Goal: Task Accomplishment & Management: Manage account settings

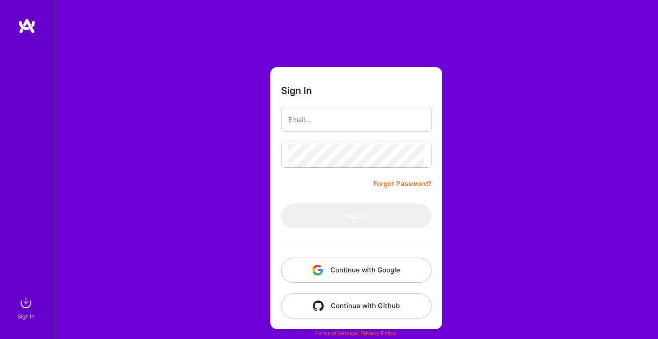
click at [339, 266] on button "Continue with Google" at bounding box center [356, 270] width 150 height 25
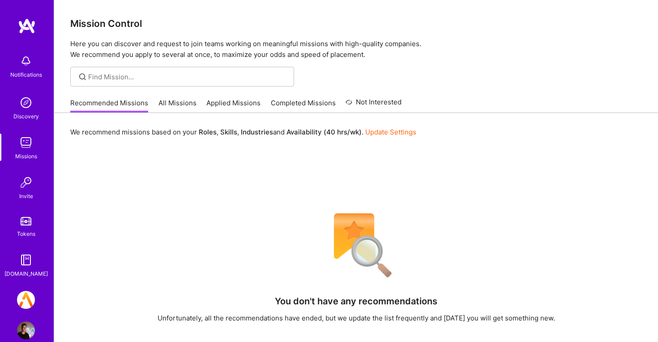
click at [18, 305] on img at bounding box center [26, 300] width 18 height 18
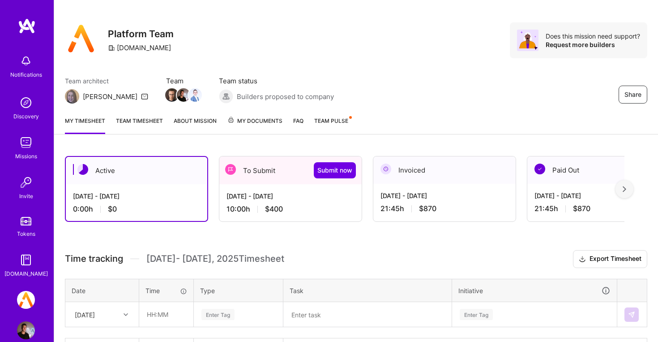
scroll to position [9, 0]
click at [326, 120] on span "Team Pulse" at bounding box center [331, 120] width 34 height 7
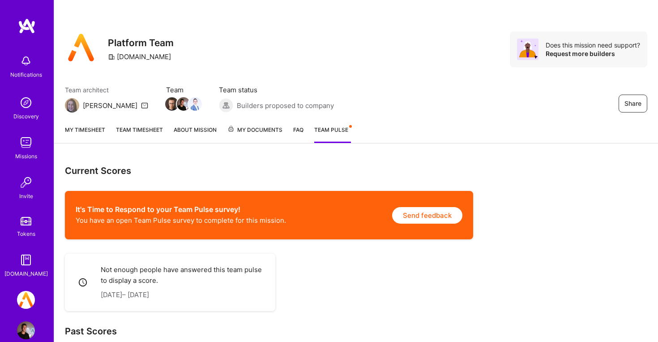
click at [250, 135] on link "My Documents" at bounding box center [254, 134] width 55 height 18
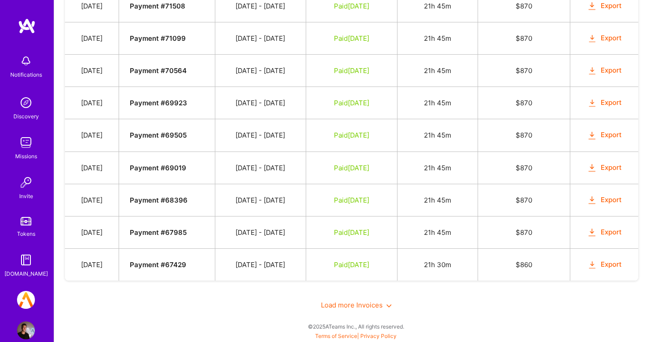
scroll to position [751, 0]
click at [354, 308] on span "Load more Invoices" at bounding box center [356, 304] width 71 height 9
click at [388, 307] on icon at bounding box center [388, 305] width 5 height 5
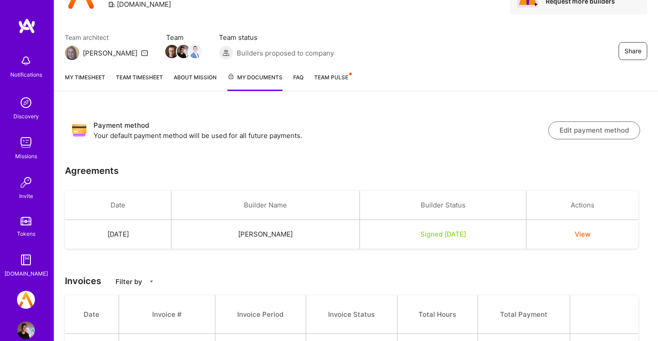
scroll to position [71, 0]
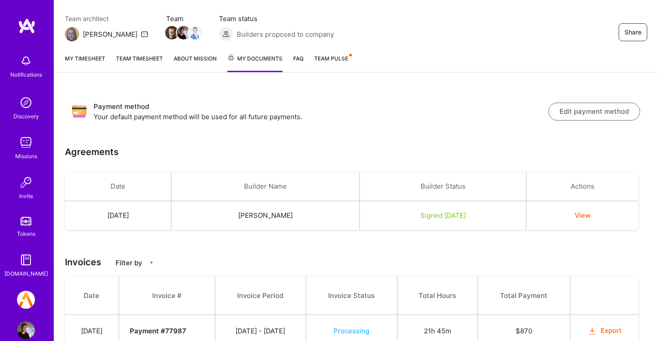
click at [99, 60] on link "My timesheet" at bounding box center [85, 63] width 40 height 18
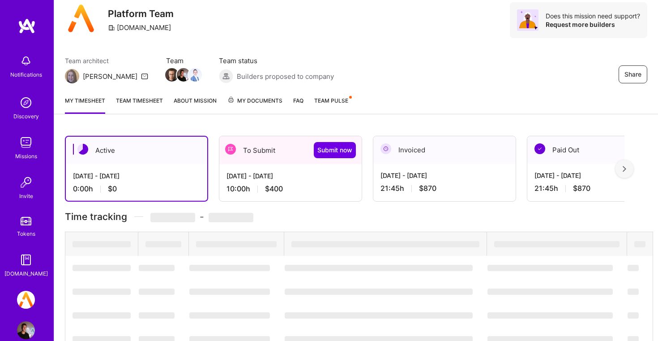
scroll to position [32, 0]
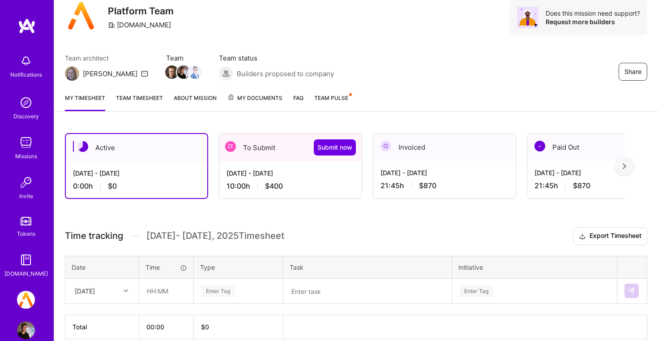
click at [239, 171] on div "[DATE] - [DATE]" at bounding box center [291, 172] width 128 height 9
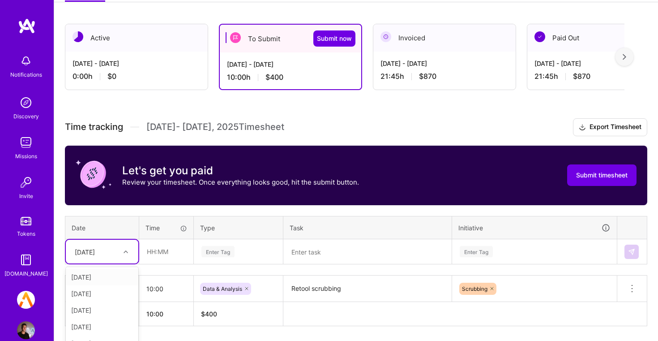
scroll to position [170, 0]
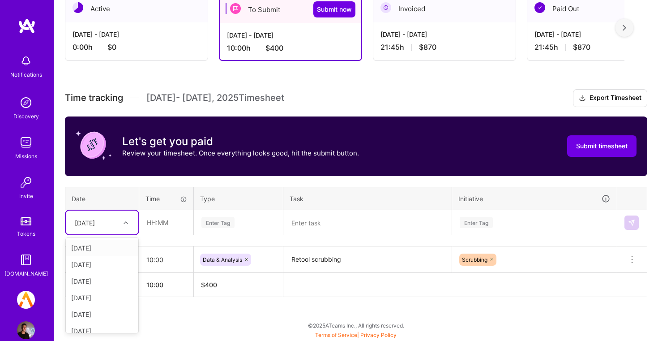
click at [110, 234] on div "option [DATE] focused, 2 of 15. 14 results available. Use Up and Down to choose…" at bounding box center [102, 222] width 73 height 24
click at [97, 308] on div "[DATE]" at bounding box center [102, 306] width 73 height 17
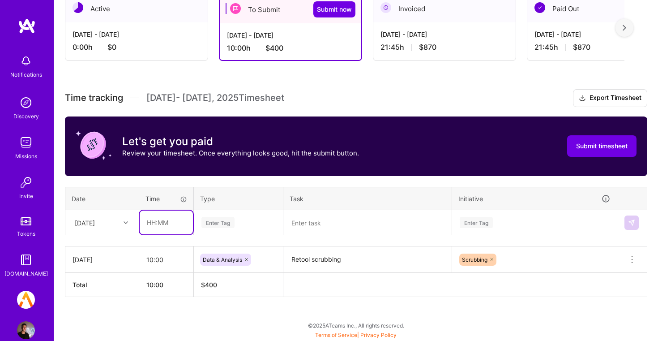
click at [152, 230] on input "text" at bounding box center [166, 222] width 53 height 24
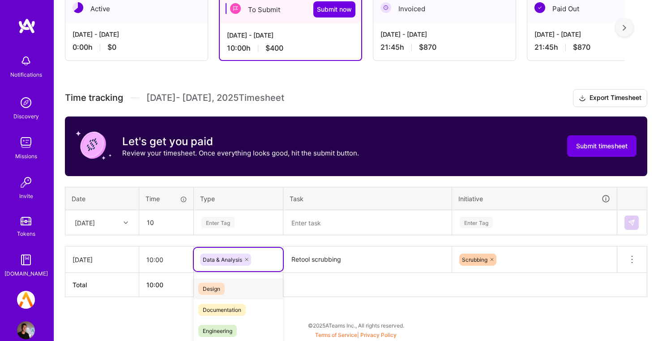
type input "10:00"
click at [266, 255] on div "option Design focused, 0 of 2. 16 results available. Use Up and Down to choose …" at bounding box center [238, 259] width 89 height 23
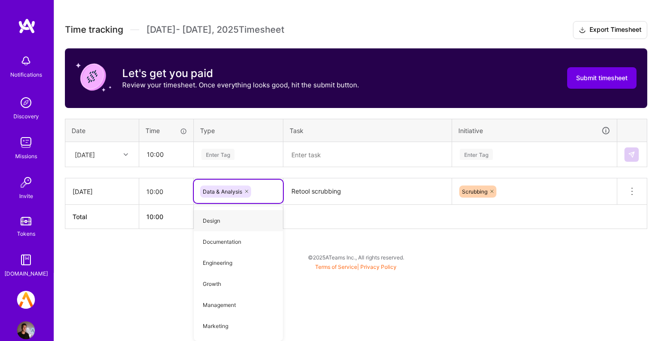
click at [251, 150] on div "Time tracking [DATE] - [DATE] Timesheet Export Timesheet Let's get you paid Rev…" at bounding box center [356, 125] width 583 height 208
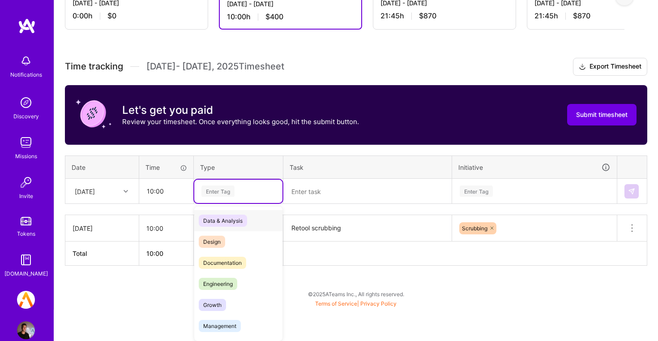
click at [257, 218] on div "Data & Analysis" at bounding box center [238, 220] width 88 height 21
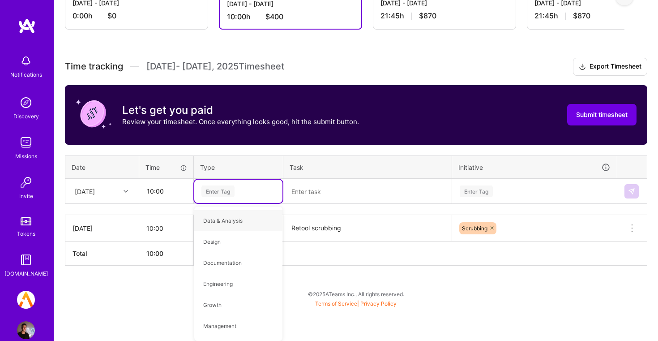
scroll to position [170, 0]
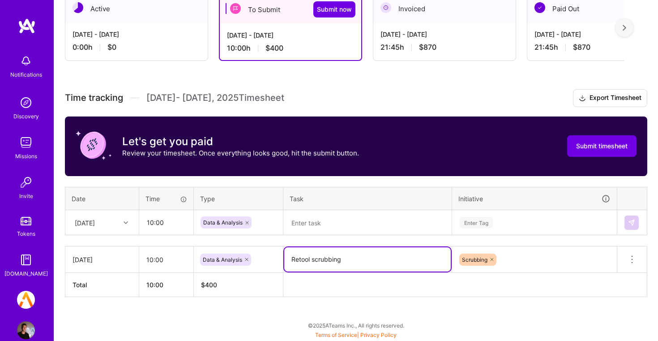
drag, startPoint x: 290, startPoint y: 254, endPoint x: 344, endPoint y: 262, distance: 54.8
click at [344, 262] on textarea "Retool scrubbing" at bounding box center [367, 259] width 167 height 24
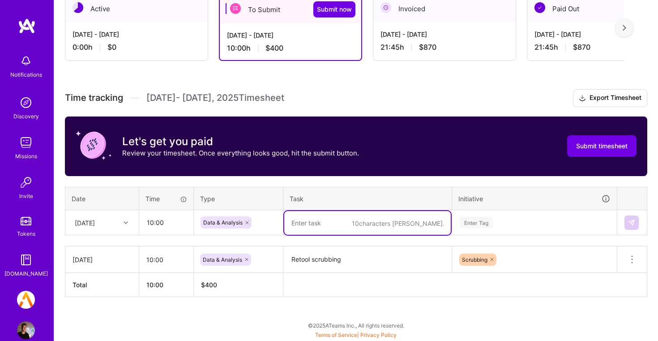
click at [332, 213] on textarea at bounding box center [367, 223] width 167 height 24
paste textarea "Retool scrubbing"
type textarea "Retool scrubbing"
click at [117, 226] on div "[DATE]" at bounding box center [95, 222] width 50 height 15
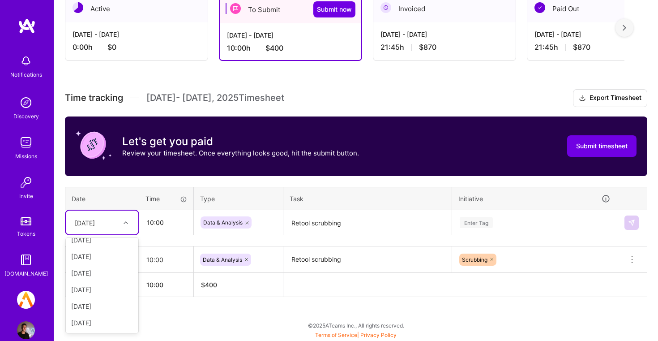
scroll to position [141, 0]
click at [102, 283] on div "[DATE]" at bounding box center [102, 289] width 73 height 17
click at [596, 223] on div "Enter Tag" at bounding box center [535, 222] width 164 height 23
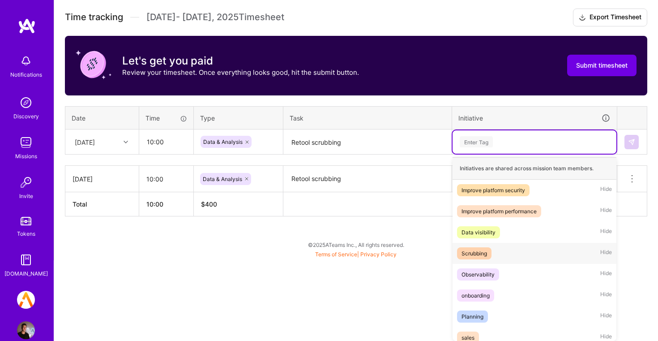
click at [549, 248] on div "Scrubbing Hide" at bounding box center [535, 253] width 164 height 21
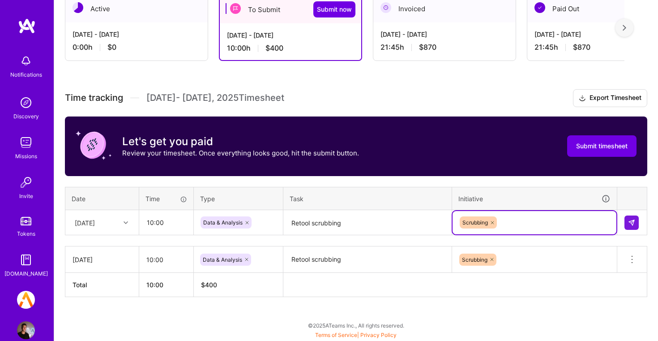
scroll to position [170, 0]
click at [638, 234] on td at bounding box center [632, 222] width 30 height 25
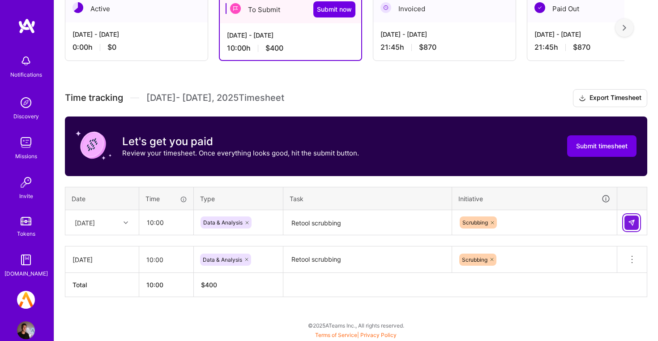
click at [632, 219] on img at bounding box center [631, 222] width 7 height 7
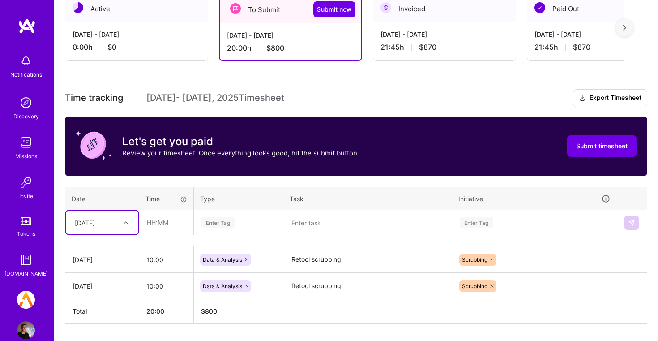
click at [110, 220] on div "Time tracking [DATE] - [DATE] Timesheet Export Timesheet Let's get you paid Rev…" at bounding box center [356, 206] width 583 height 234
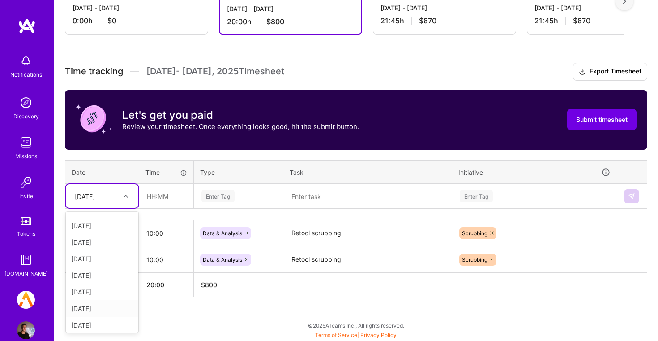
scroll to position [114, 0]
click at [215, 323] on div "Active [DATE] - [DATE] 0:00 h $0 To Submit Submit now [DATE] - [DATE] 20:00 h $…" at bounding box center [356, 148] width 604 height 383
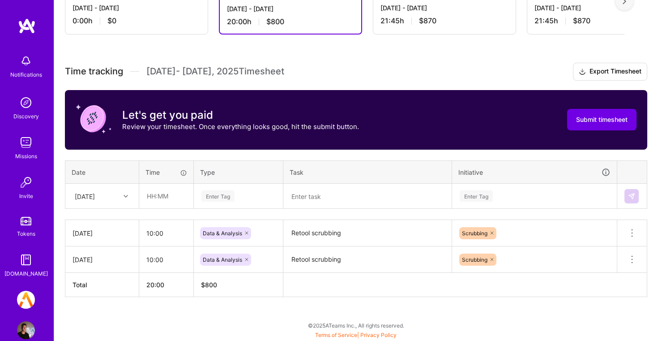
click at [95, 198] on div "[DATE]" at bounding box center [85, 195] width 20 height 9
click at [214, 331] on div "Active [DATE] - [DATE] 0:00 h $0 To Submit Submit now [DATE] - [DATE] 20:00 h $…" at bounding box center [356, 148] width 604 height 383
click at [95, 195] on div "[DATE]" at bounding box center [85, 195] width 20 height 9
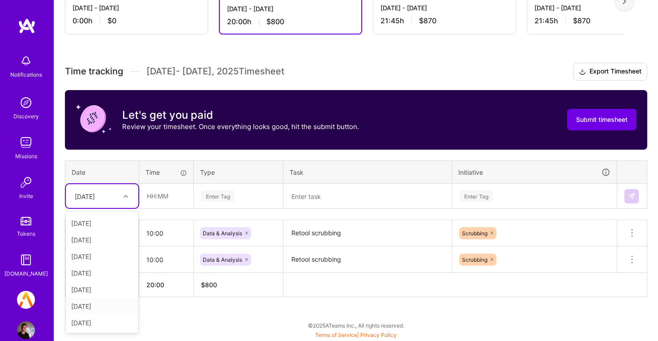
click at [105, 305] on div "[DATE]" at bounding box center [102, 306] width 73 height 17
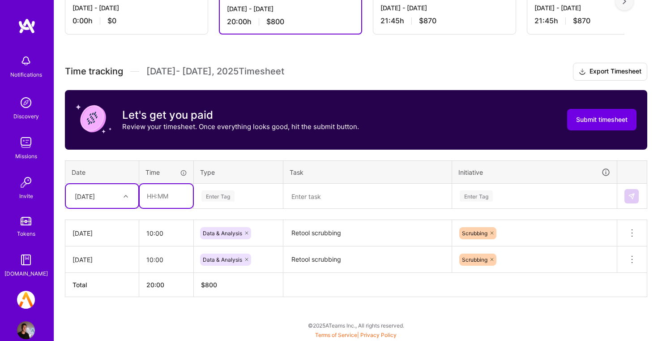
click at [154, 204] on input "text" at bounding box center [166, 196] width 53 height 24
type input "01:45"
click at [260, 193] on div "Enter Tag" at bounding box center [239, 195] width 76 height 11
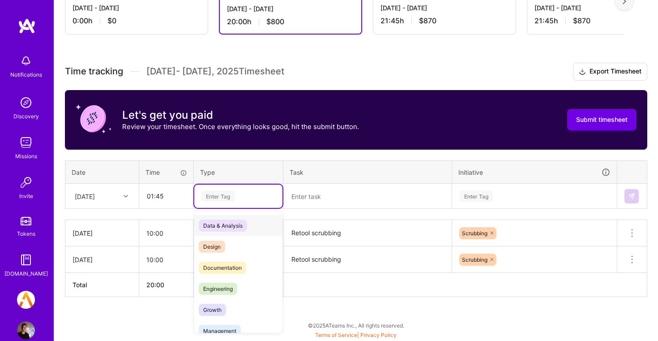
click at [255, 225] on div "Data & Analysis" at bounding box center [238, 225] width 88 height 21
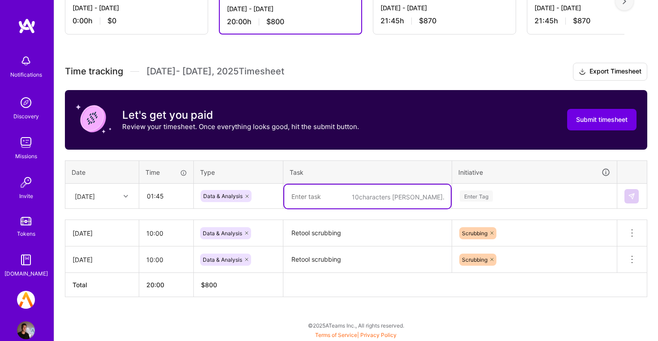
click at [325, 193] on textarea at bounding box center [367, 196] width 167 height 24
paste textarea "Retool scrubbing"
type textarea "Retool scrubbing"
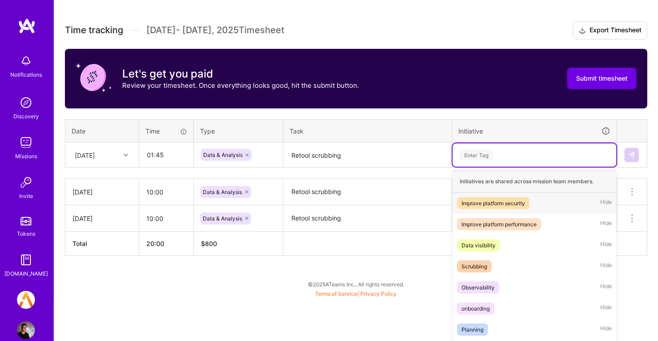
click at [514, 167] on div "option Scrubbing, selected. option Improve platform security focused, 1 of 12. …" at bounding box center [535, 154] width 164 height 23
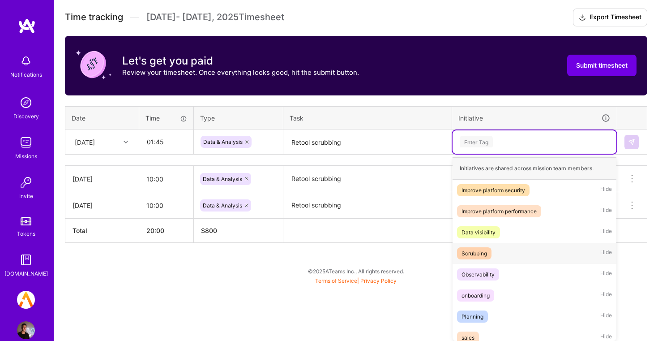
click at [512, 247] on div "Scrubbing Hide" at bounding box center [535, 253] width 164 height 21
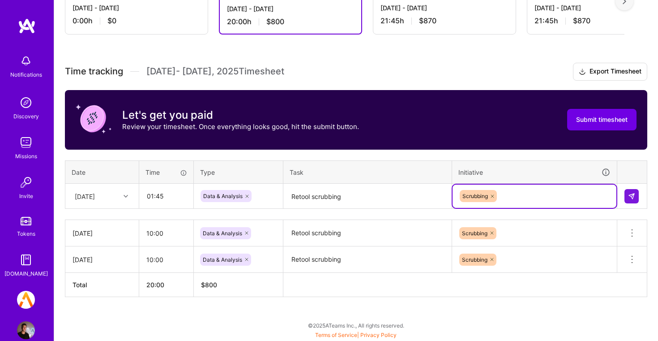
scroll to position [197, 0]
click at [639, 196] on div at bounding box center [632, 196] width 15 height 14
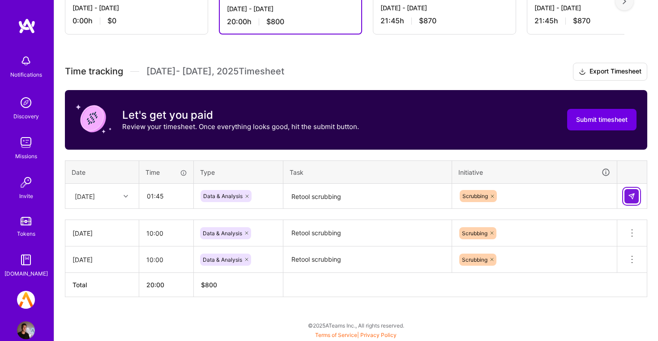
click at [634, 196] on img at bounding box center [631, 196] width 7 height 7
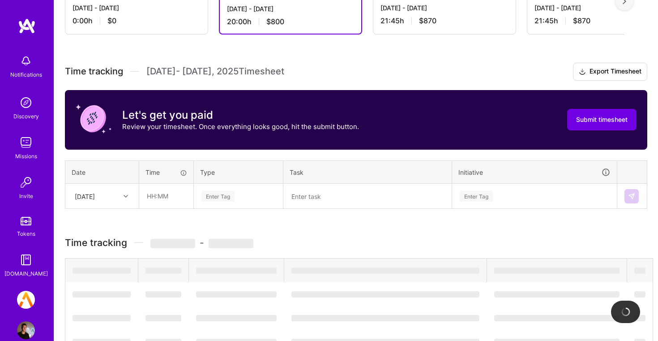
click at [437, 73] on h3 "Time tracking [DATE] - [DATE] Timesheet Export Timesheet" at bounding box center [356, 72] width 583 height 18
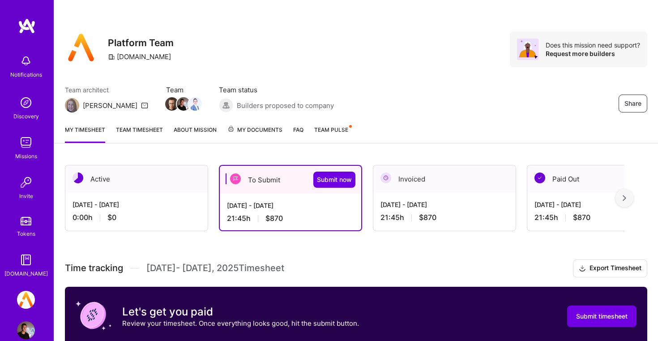
scroll to position [0, 0]
click at [341, 174] on button "Submit now" at bounding box center [334, 179] width 42 height 16
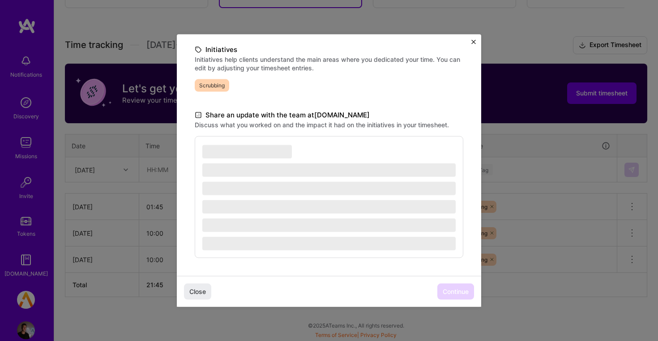
scroll to position [223, 0]
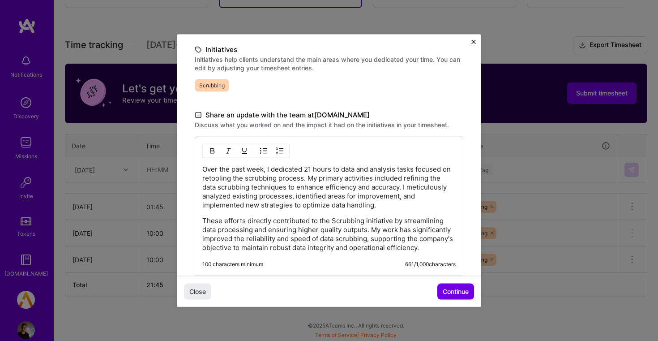
click at [442, 278] on div "Close Continue" at bounding box center [329, 291] width 304 height 31
click at [450, 287] on span "Continue" at bounding box center [456, 291] width 26 height 9
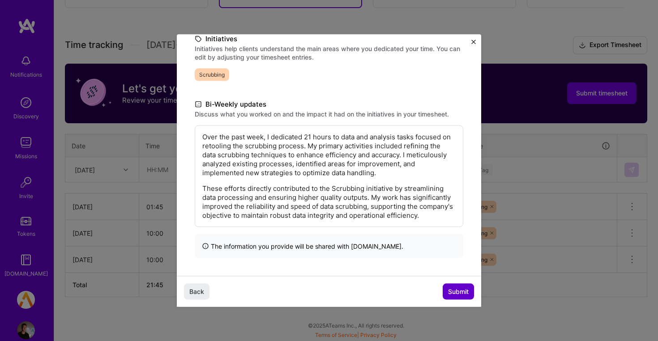
click at [451, 291] on span "Submit" at bounding box center [458, 291] width 21 height 9
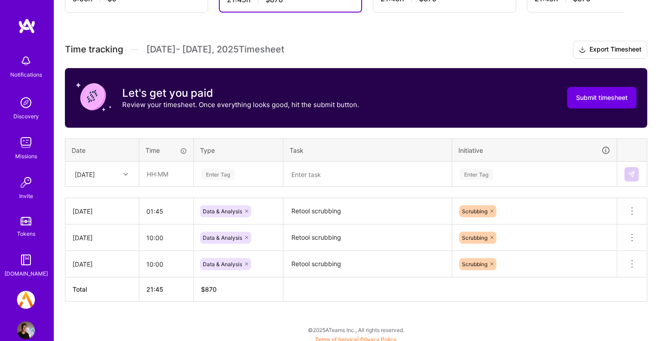
scroll to position [218, 0]
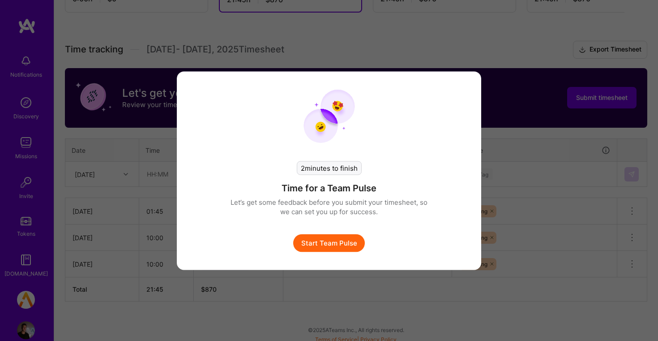
click at [352, 245] on button "Start Team Pulse" at bounding box center [329, 243] width 72 height 18
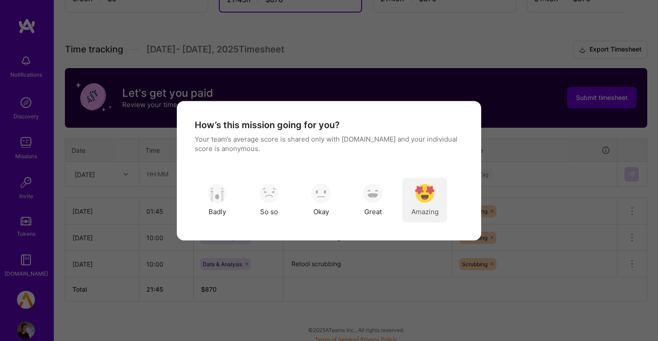
click at [428, 206] on div "Amazing" at bounding box center [425, 199] width 45 height 45
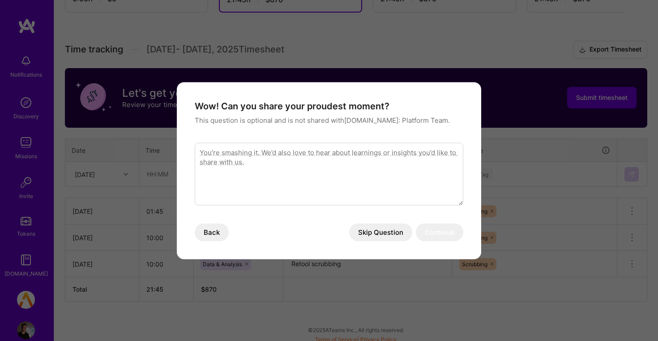
click at [386, 231] on button "Skip Question" at bounding box center [380, 232] width 63 height 18
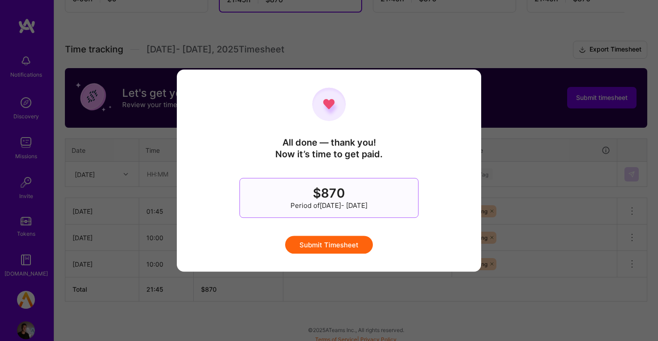
click at [345, 243] on button "Submit Timesheet" at bounding box center [329, 245] width 88 height 18
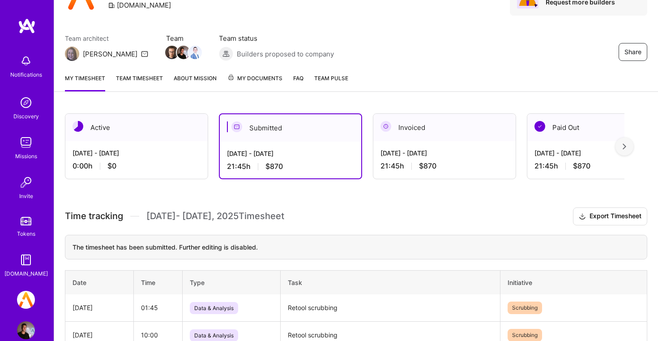
scroll to position [51, 0]
